Goal: Task Accomplishment & Management: Complete application form

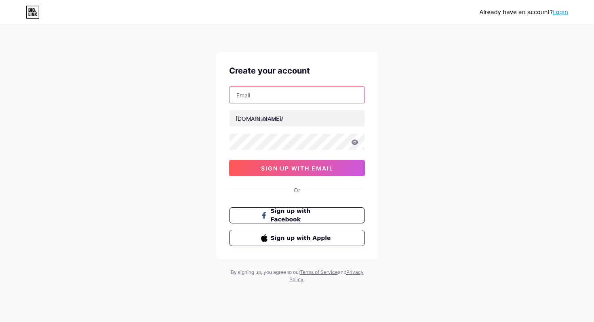
click at [258, 97] on input "text" at bounding box center [296, 95] width 135 height 16
type input "[DOMAIN_NAME][EMAIL_ADDRESS][DOMAIN_NAME]"
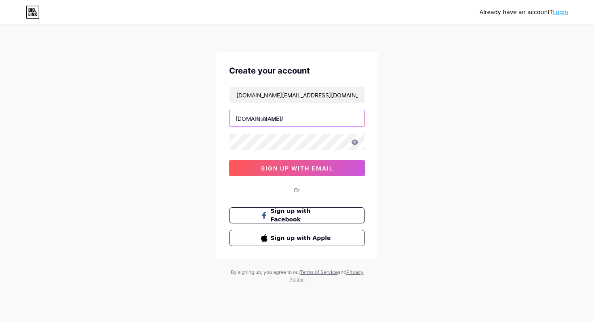
click at [290, 121] on input "text" at bounding box center [296, 118] width 135 height 16
paste input "avatarscapes"
type input "avatarscapes"
drag, startPoint x: 158, startPoint y: 173, endPoint x: 262, endPoint y: 178, distance: 103.9
click at [158, 173] on div "Already have an account? Login Create your account [DOMAIN_NAME][EMAIL_ADDRESS]…" at bounding box center [297, 154] width 594 height 309
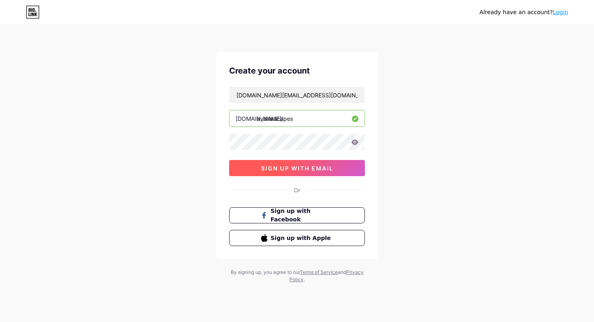
click at [265, 168] on span "sign up with email" at bounding box center [297, 168] width 72 height 7
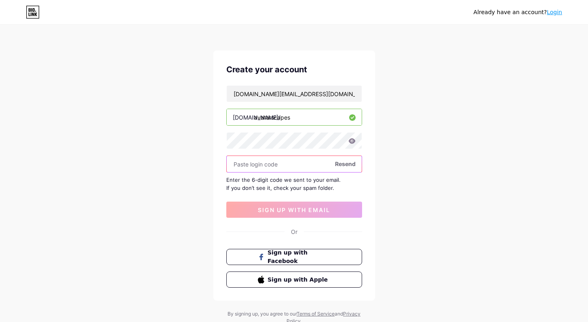
scroll to position [2, 0]
paste input "924441"
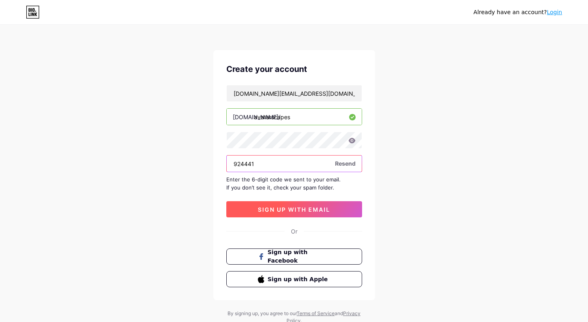
type input "924441"
click at [269, 208] on span "sign up with email" at bounding box center [294, 209] width 72 height 7
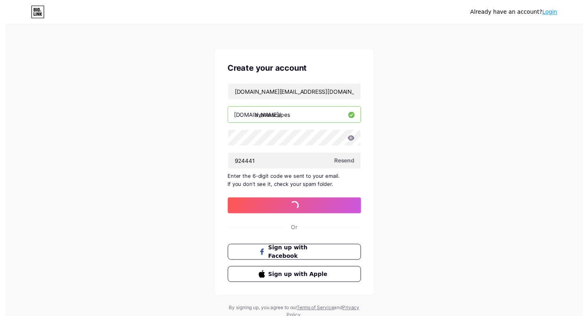
scroll to position [0, 0]
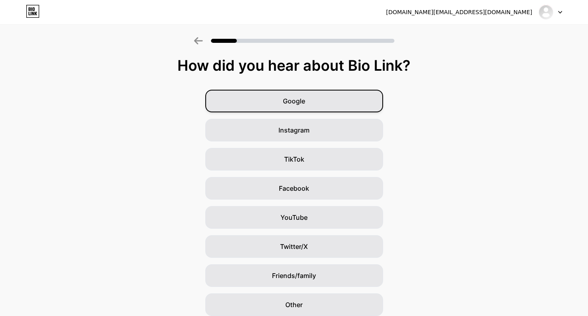
click at [309, 105] on div "Google" at bounding box center [294, 101] width 178 height 23
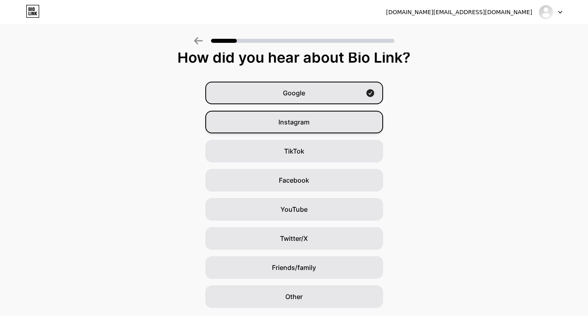
scroll to position [73, 0]
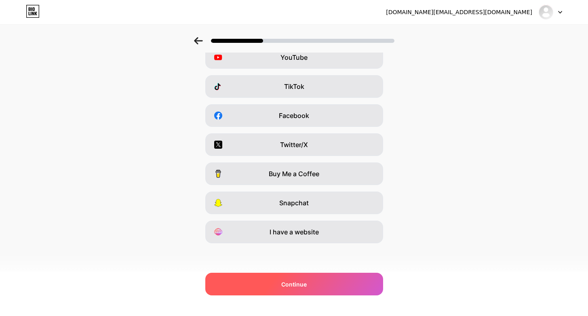
click at [305, 291] on div "Continue" at bounding box center [294, 284] width 178 height 23
click at [307, 284] on span "Continue" at bounding box center [293, 284] width 25 height 8
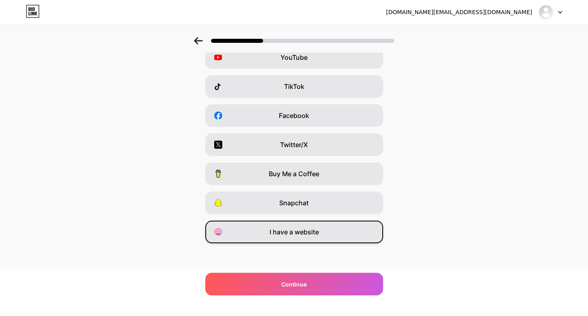
click at [283, 234] on span "I have a website" at bounding box center [293, 232] width 49 height 10
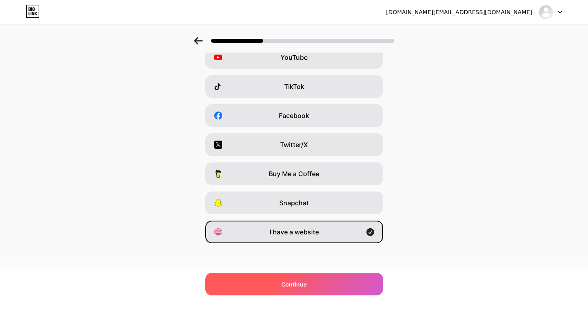
click at [290, 288] on span "Continue" at bounding box center [293, 284] width 25 height 8
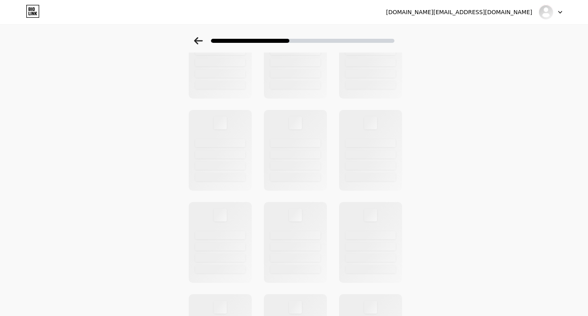
scroll to position [0, 0]
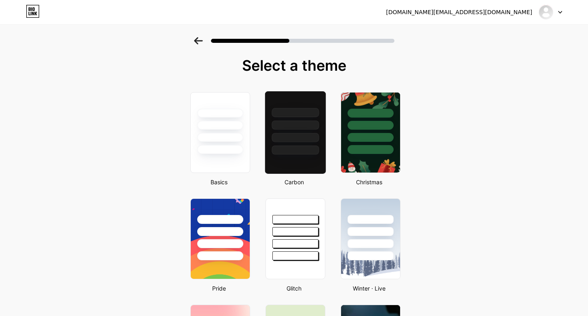
click at [322, 135] on div at bounding box center [295, 122] width 61 height 63
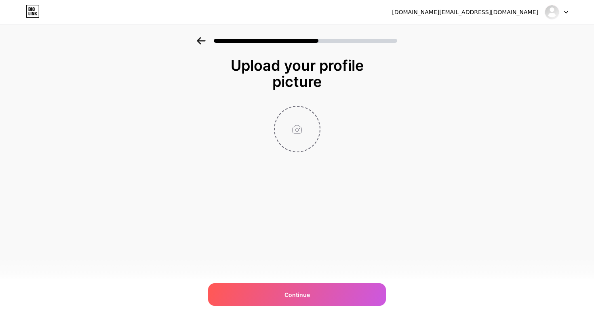
click at [296, 131] on input "file" at bounding box center [297, 129] width 45 height 45
type input "C:\fakepath\Avatar Scapes Logo.jpg"
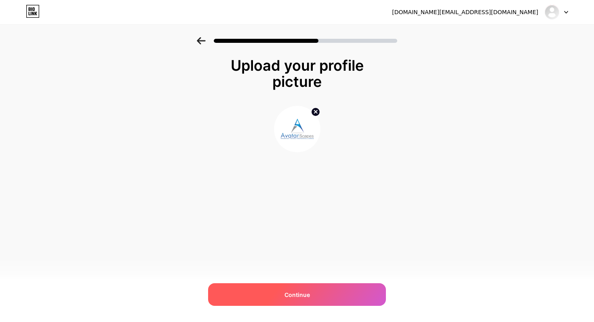
click at [342, 297] on div "Continue" at bounding box center [297, 294] width 178 height 23
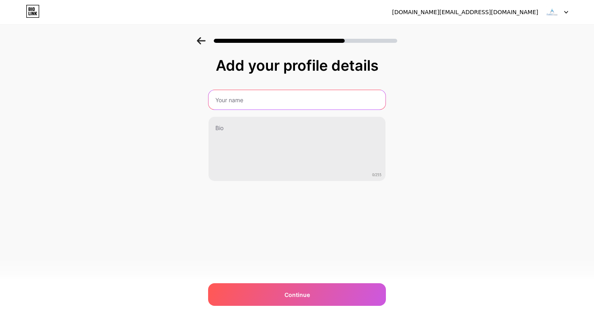
click at [229, 99] on input "text" at bounding box center [296, 99] width 177 height 19
type input "Avatar Scapes"
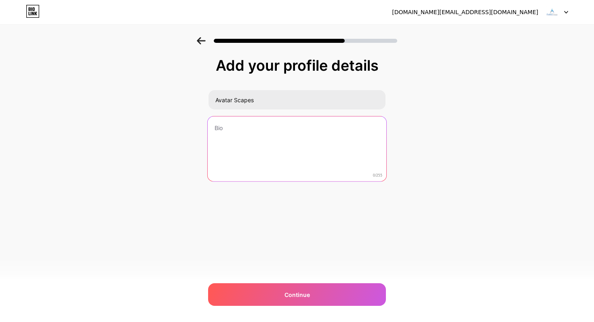
click at [258, 133] on textarea at bounding box center [297, 149] width 179 height 66
paste textarea "Avatar Scapes is a top swimming pool installer and contractor in [GEOGRAPHIC_DA…"
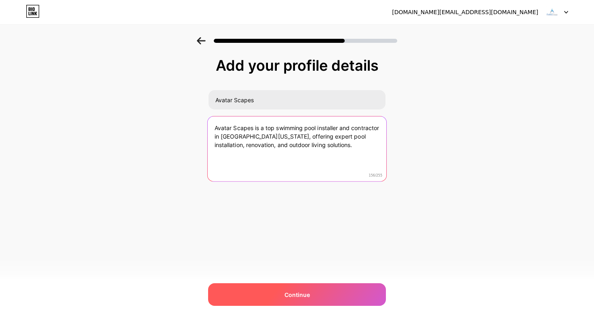
type textarea "Avatar Scapes is a top swimming pool installer and contractor in [GEOGRAPHIC_DA…"
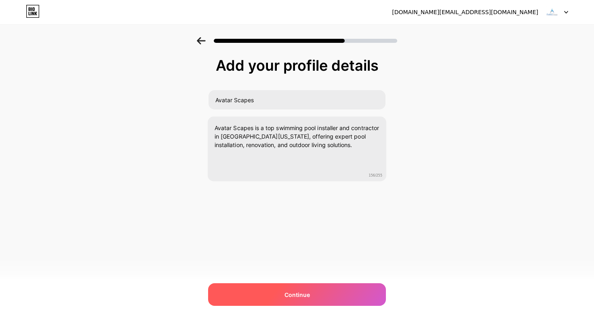
drag, startPoint x: 311, startPoint y: 299, endPoint x: 307, endPoint y: 296, distance: 4.9
click at [311, 299] on div "Continue" at bounding box center [297, 294] width 178 height 23
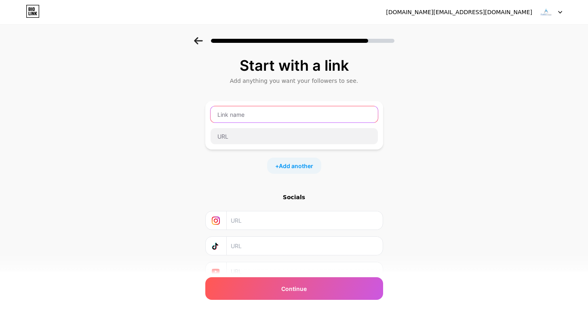
click at [273, 117] on input "text" at bounding box center [293, 114] width 167 height 16
paste input "Swimming Pool Contractor In [GEOGRAPHIC_DATA][US_STATE]"
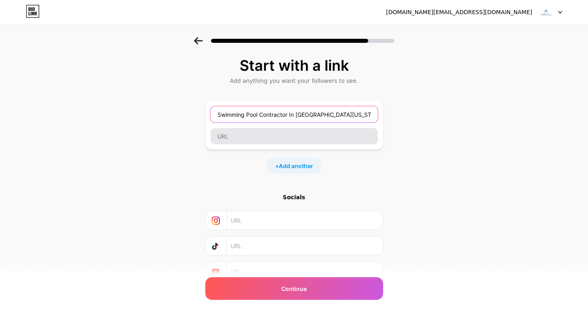
type input "Swimming Pool Contractor In [GEOGRAPHIC_DATA][US_STATE]"
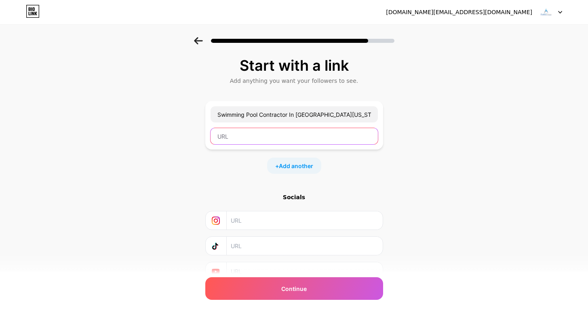
click at [275, 143] on input "text" at bounding box center [293, 136] width 167 height 16
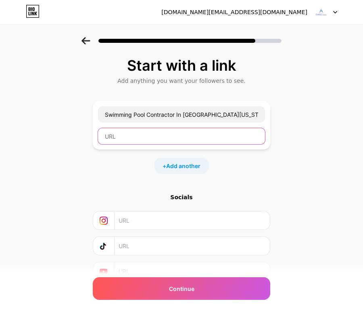
click at [171, 132] on input "text" at bounding box center [181, 136] width 167 height 16
paste input "[URL][DOMAIN_NAME]"
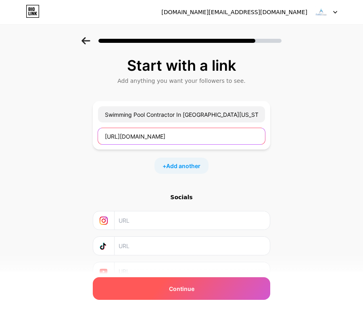
type input "[URL][DOMAIN_NAME]"
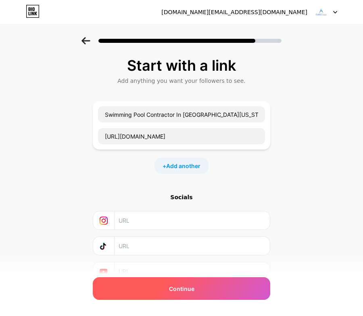
click at [141, 294] on div "Continue" at bounding box center [182, 288] width 178 height 23
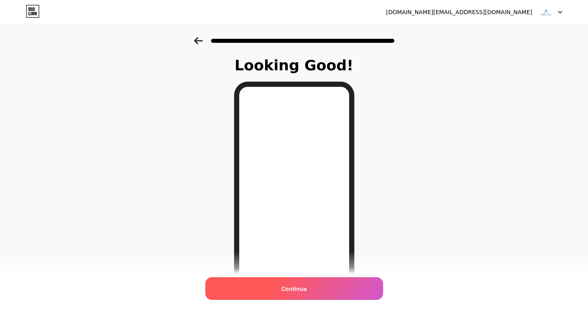
click at [305, 286] on span "Continue" at bounding box center [293, 288] width 25 height 8
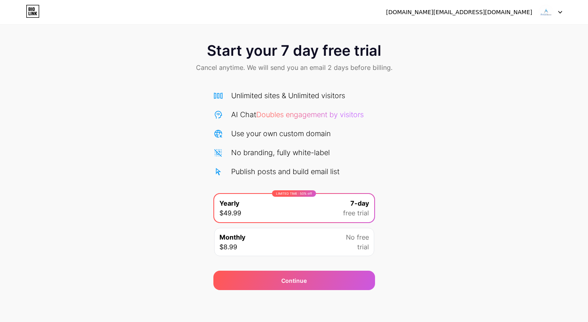
scroll to position [3, 0]
click at [429, 151] on div "Start your 7 day free trial Cancel anytime. We will send you an email 2 days be…" at bounding box center [294, 162] width 588 height 256
click at [546, 17] on img at bounding box center [545, 11] width 15 height 15
click at [563, 11] on div "[DOMAIN_NAME][EMAIL_ADDRESS][DOMAIN_NAME] Logout" at bounding box center [294, 12] width 588 height 15
click at [557, 10] on div at bounding box center [549, 12] width 23 height 15
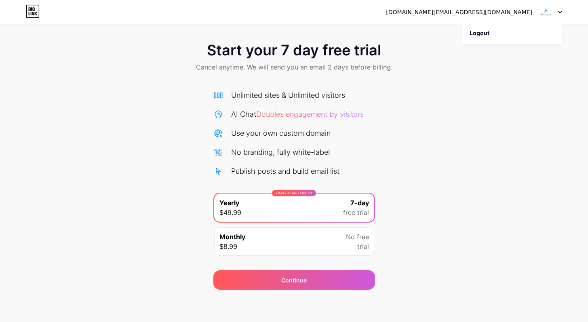
click at [245, 60] on div "Start your 7 day free trial Cancel anytime. We will send you an email 2 days be…" at bounding box center [294, 58] width 588 height 48
click at [299, 111] on span "Doubles engagement by visitors" at bounding box center [309, 114] width 107 height 8
click at [34, 13] on icon at bounding box center [33, 11] width 14 height 13
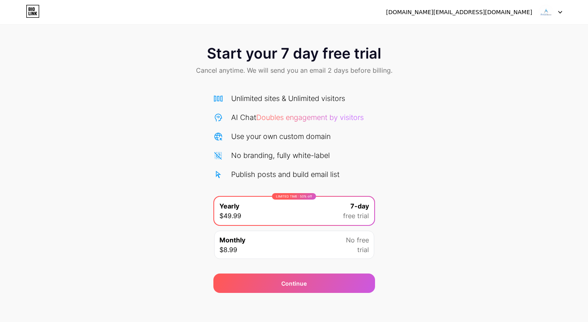
click at [551, 12] on img at bounding box center [545, 11] width 15 height 15
click at [467, 9] on div "[DOMAIN_NAME][EMAIL_ADDRESS][DOMAIN_NAME]" at bounding box center [459, 12] width 146 height 8
